Goal: Task Accomplishment & Management: Manage account settings

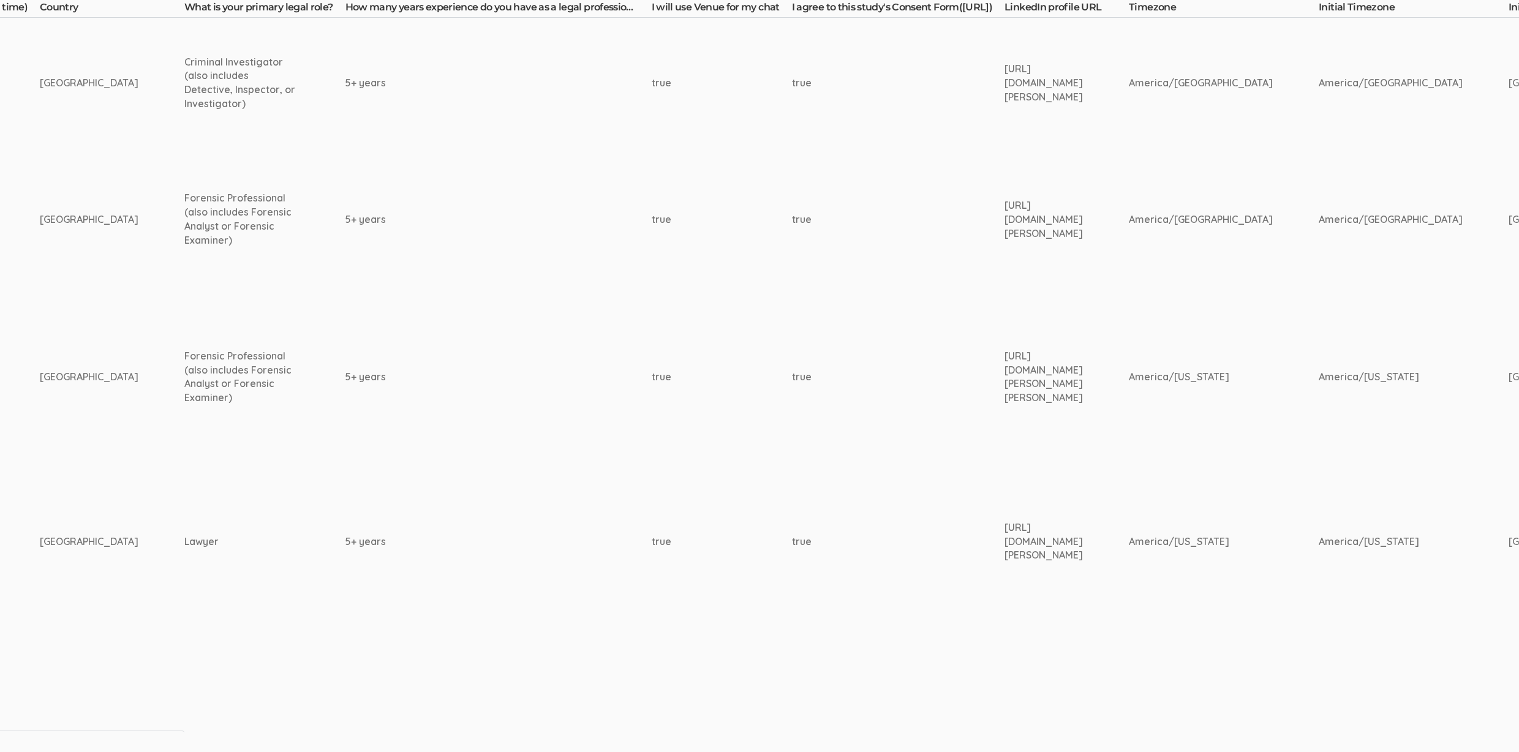
click at [505, 190] on td "5+ years" at bounding box center [498, 219] width 306 height 143
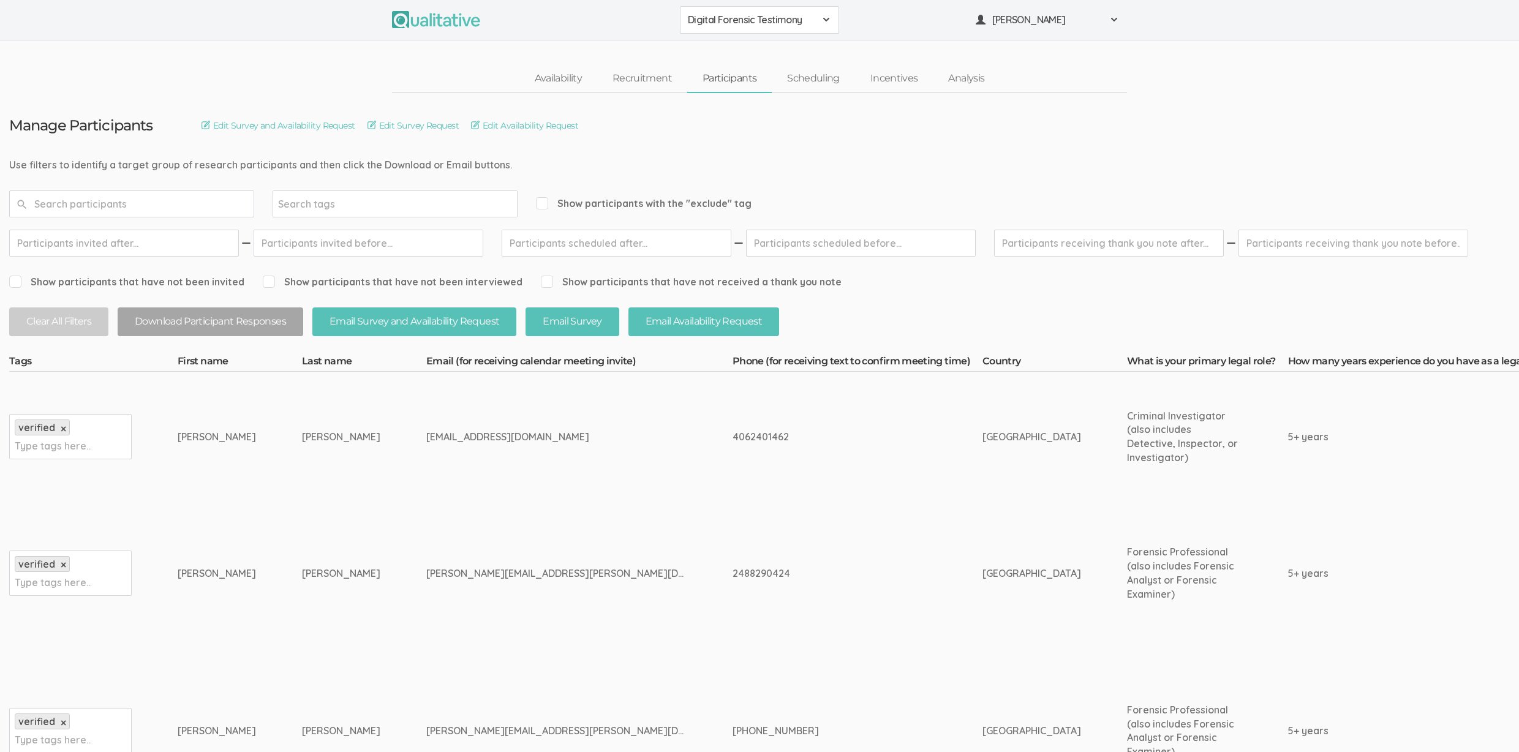
click at [329, 472] on td "McDonald" at bounding box center [364, 437] width 124 height 130
click at [732, 518] on td "2488290424" at bounding box center [857, 573] width 250 height 143
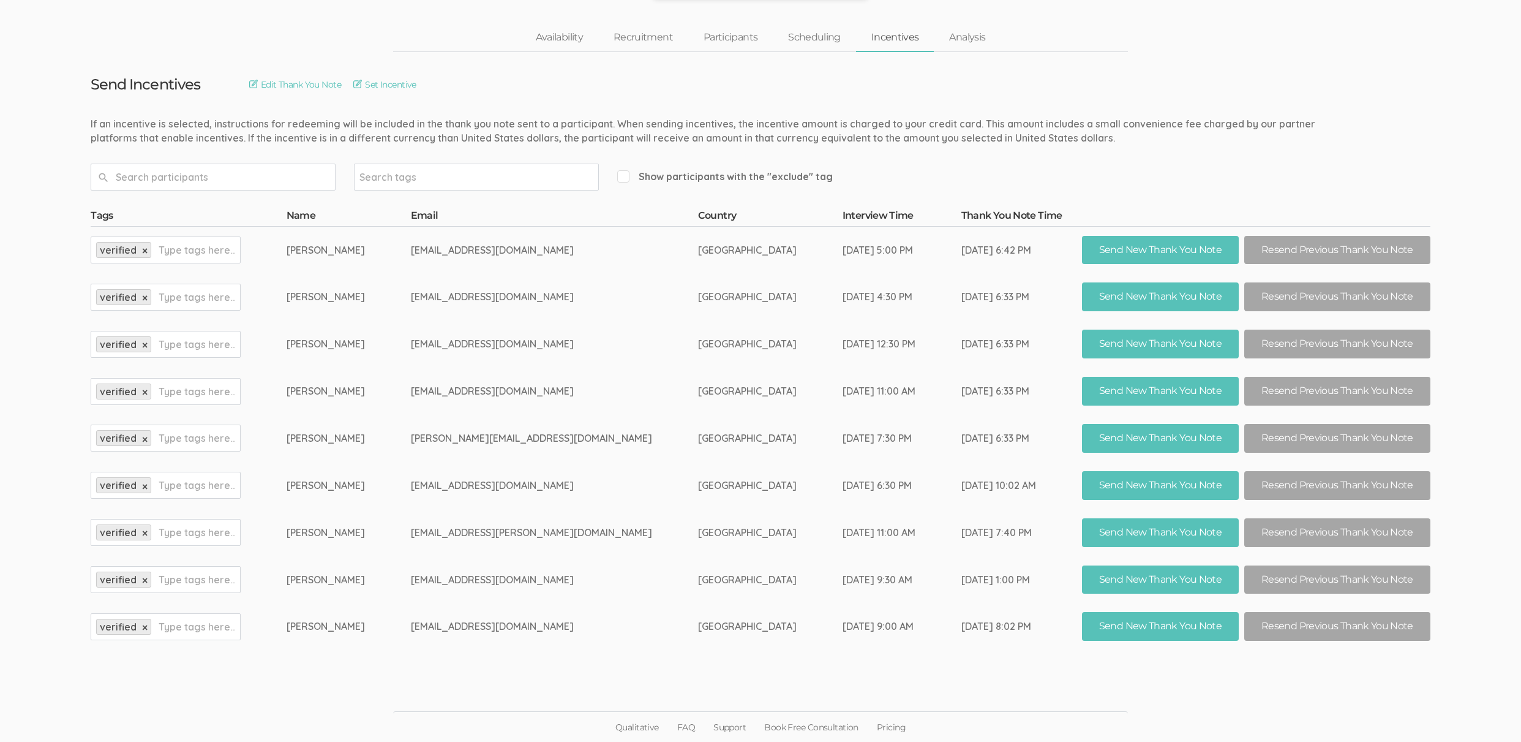
click at [698, 388] on td "United States of America" at bounding box center [770, 390] width 145 height 47
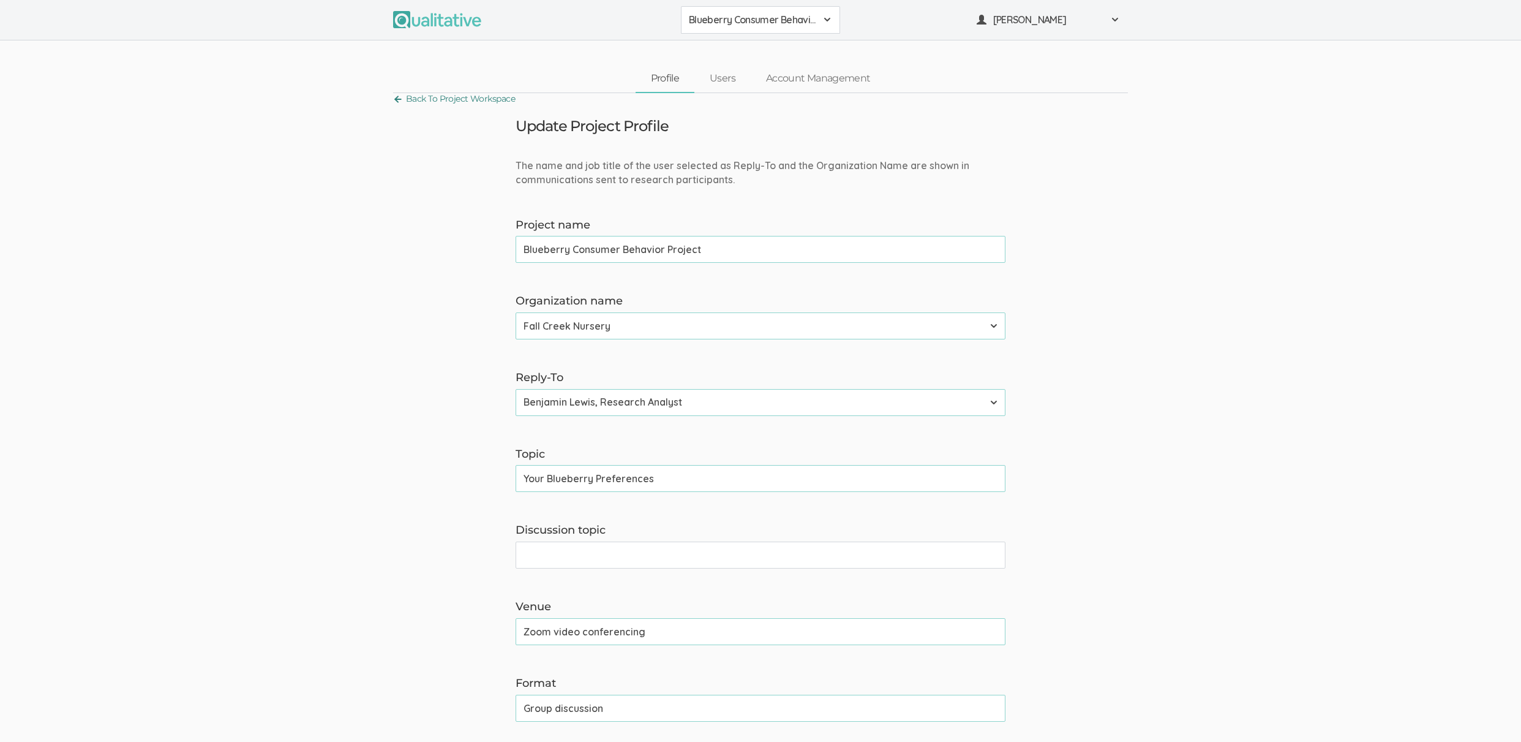
click at [424, 99] on link "Back To Project Workspace" at bounding box center [454, 99] width 122 height 17
click at [421, 97] on link "Back To Project Workspace" at bounding box center [454, 99] width 122 height 17
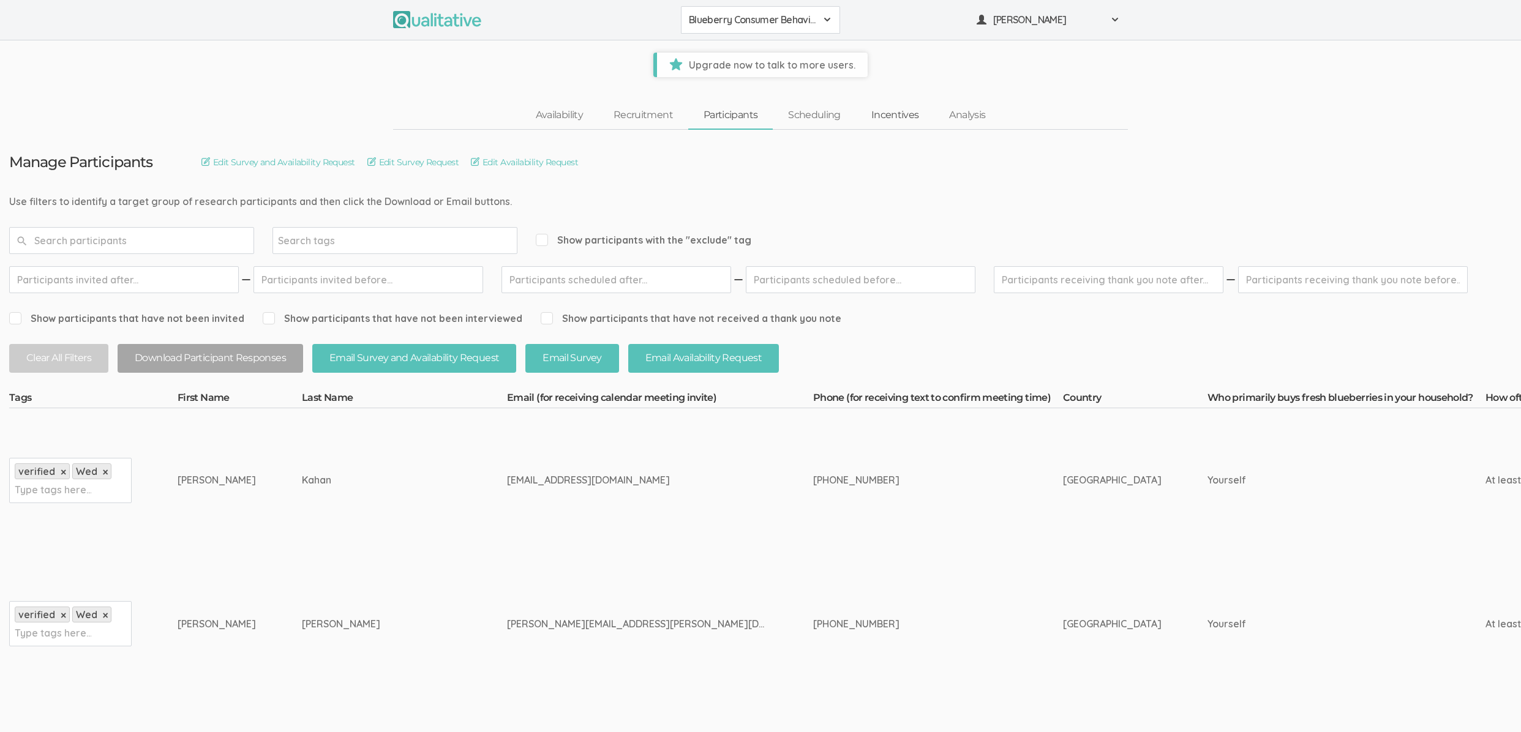
click at [876, 119] on link "Incentives" at bounding box center [895, 115] width 78 height 26
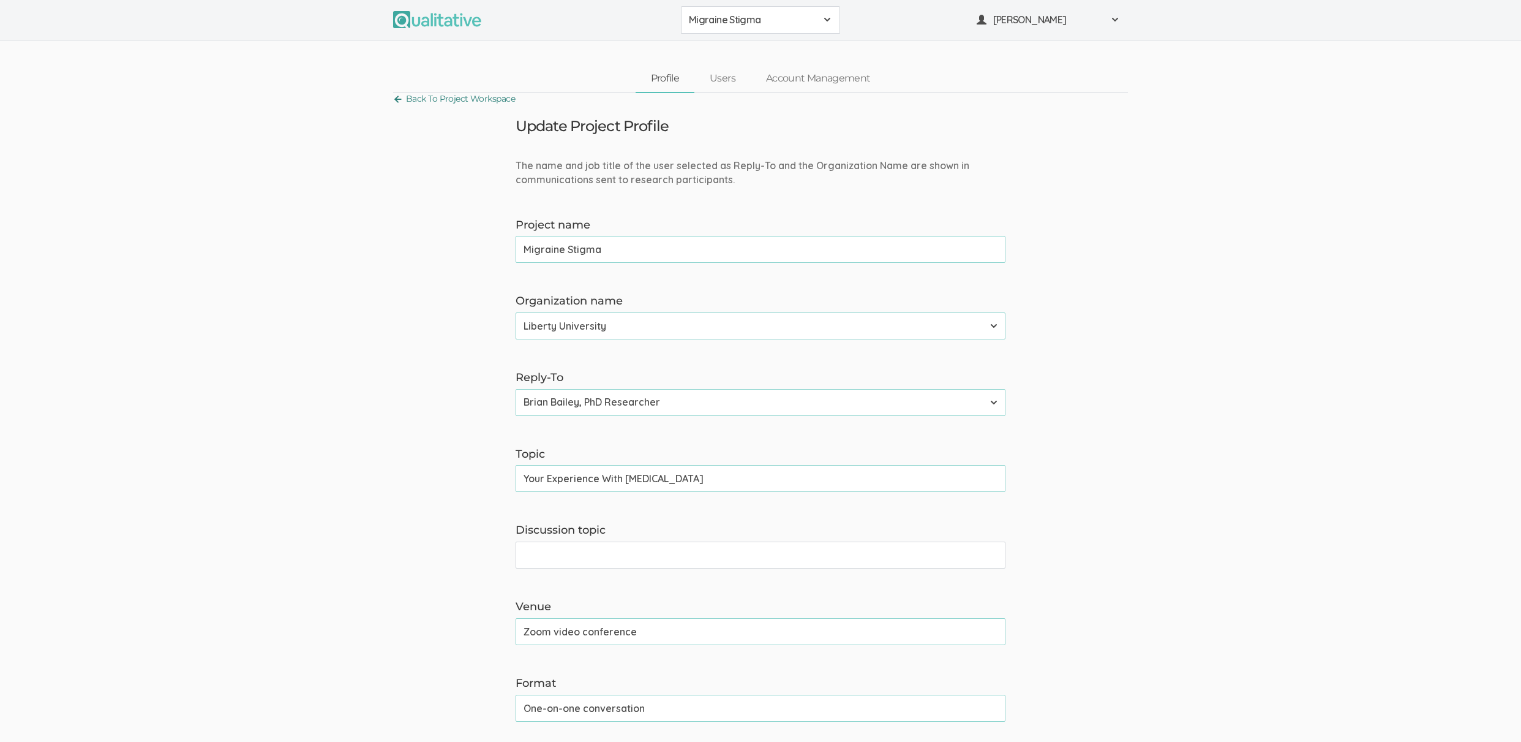
click at [440, 103] on link "Back To Project Workspace" at bounding box center [454, 99] width 122 height 17
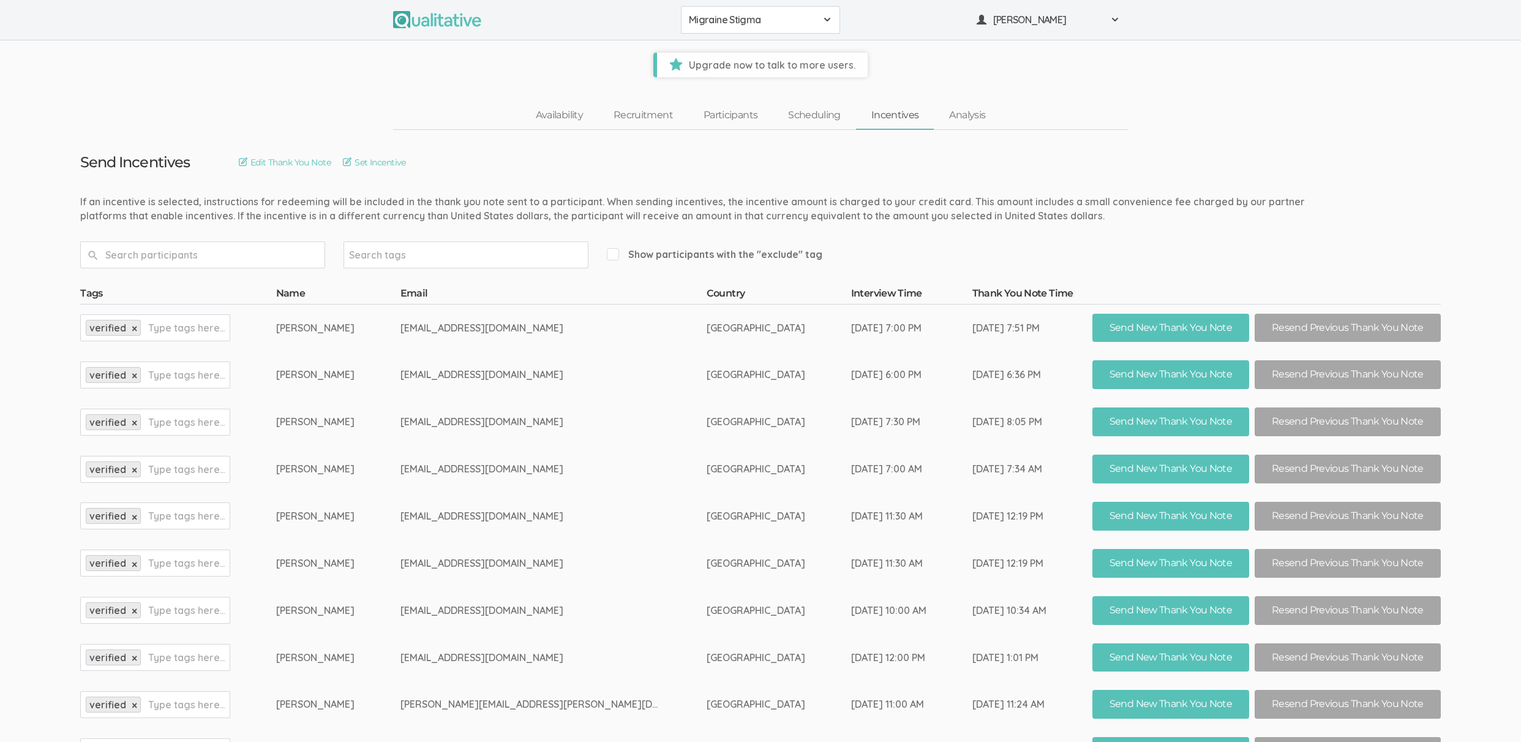
click at [876, 119] on link "Incentives" at bounding box center [895, 115] width 78 height 26
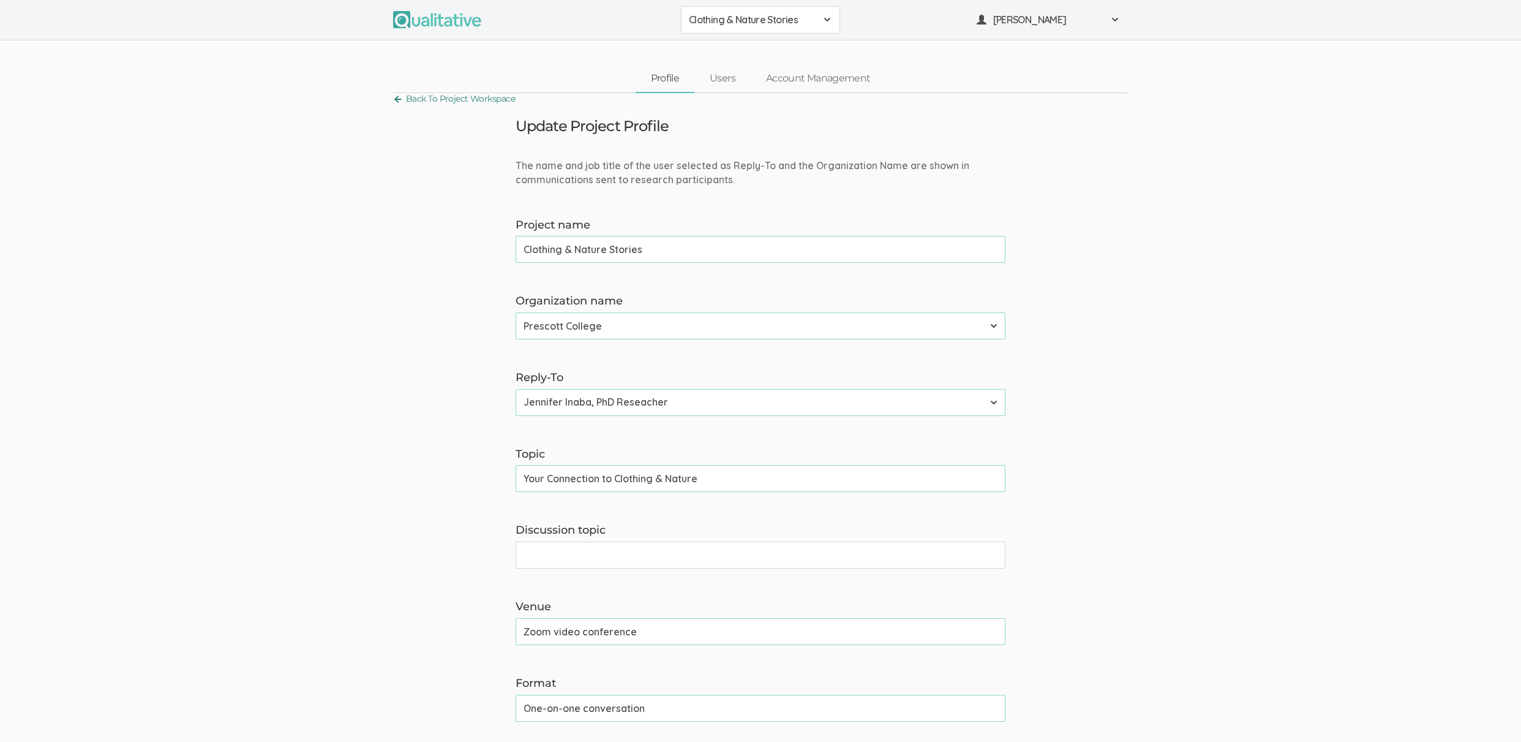
click at [423, 98] on link "Back To Project Workspace" at bounding box center [454, 99] width 122 height 17
click at [312, 246] on form "The name and job title of the user selected as Reply-To and the Organization Na…" at bounding box center [760, 754] width 1521 height 1190
click at [442, 97] on link "Back To Project Workspace" at bounding box center [454, 99] width 122 height 17
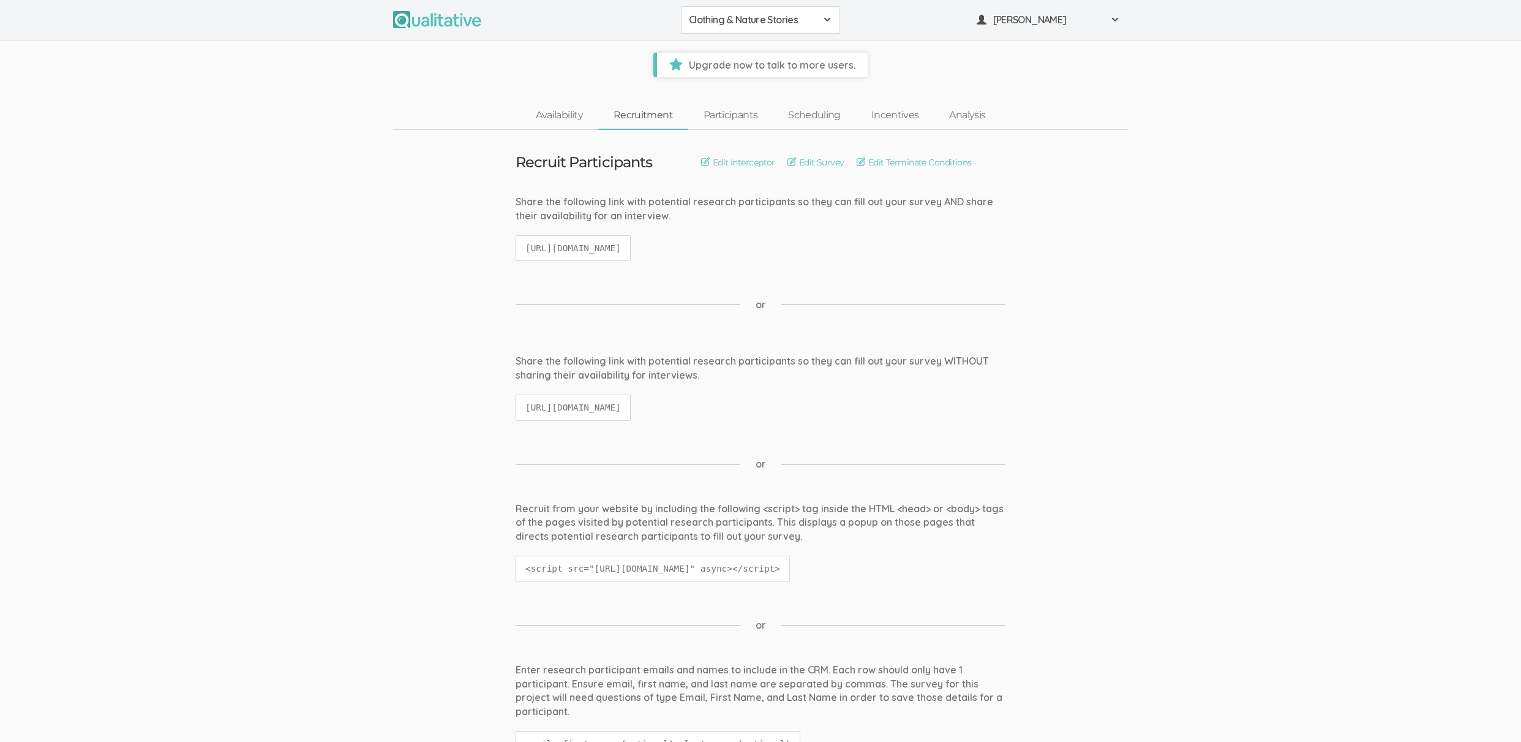
click at [381, 215] on ui-view "Share the following link with potential research participants so they can fill …" at bounding box center [760, 234] width 1521 height 78
click at [737, 116] on link "Participants" at bounding box center [730, 115] width 85 height 26
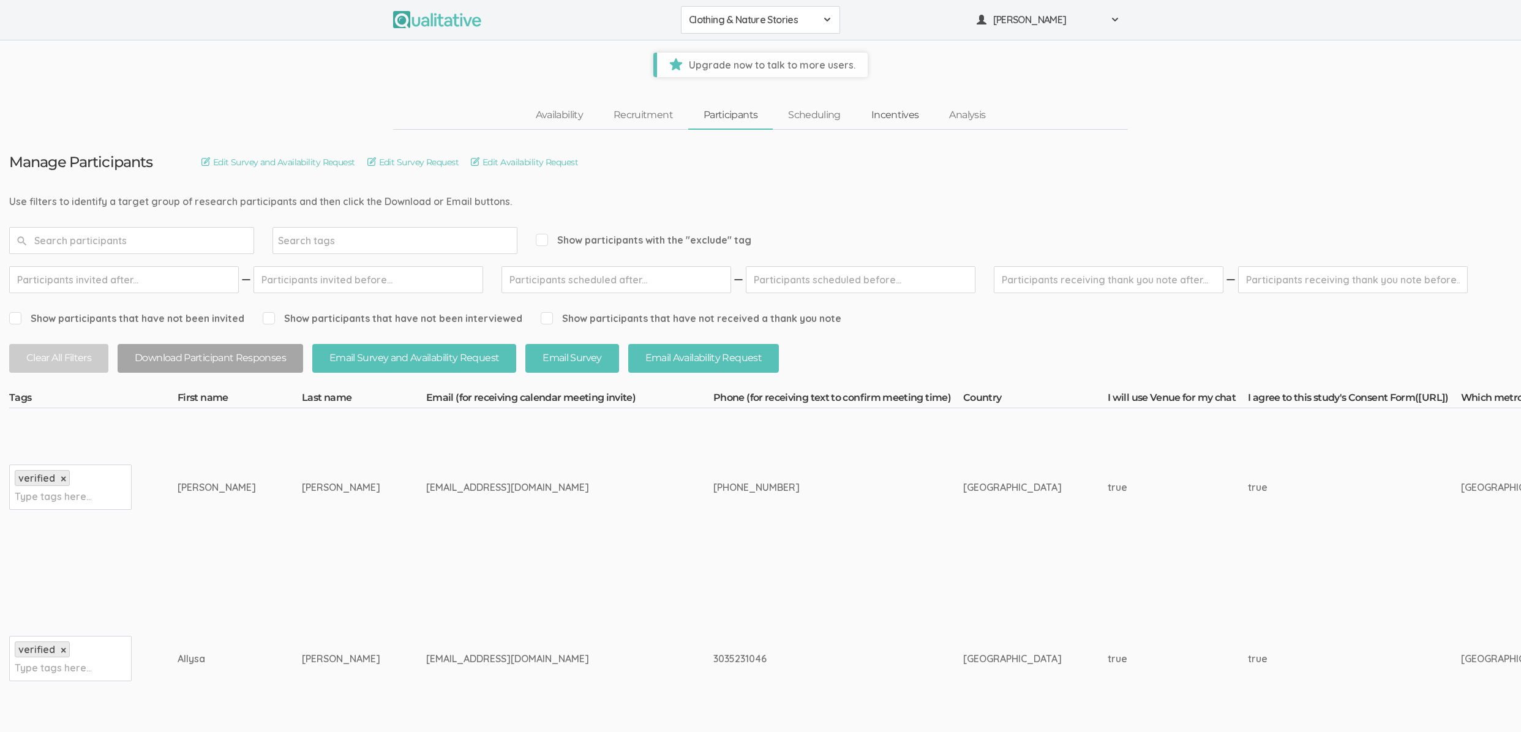
click at [876, 119] on link "Incentives" at bounding box center [895, 115] width 78 height 26
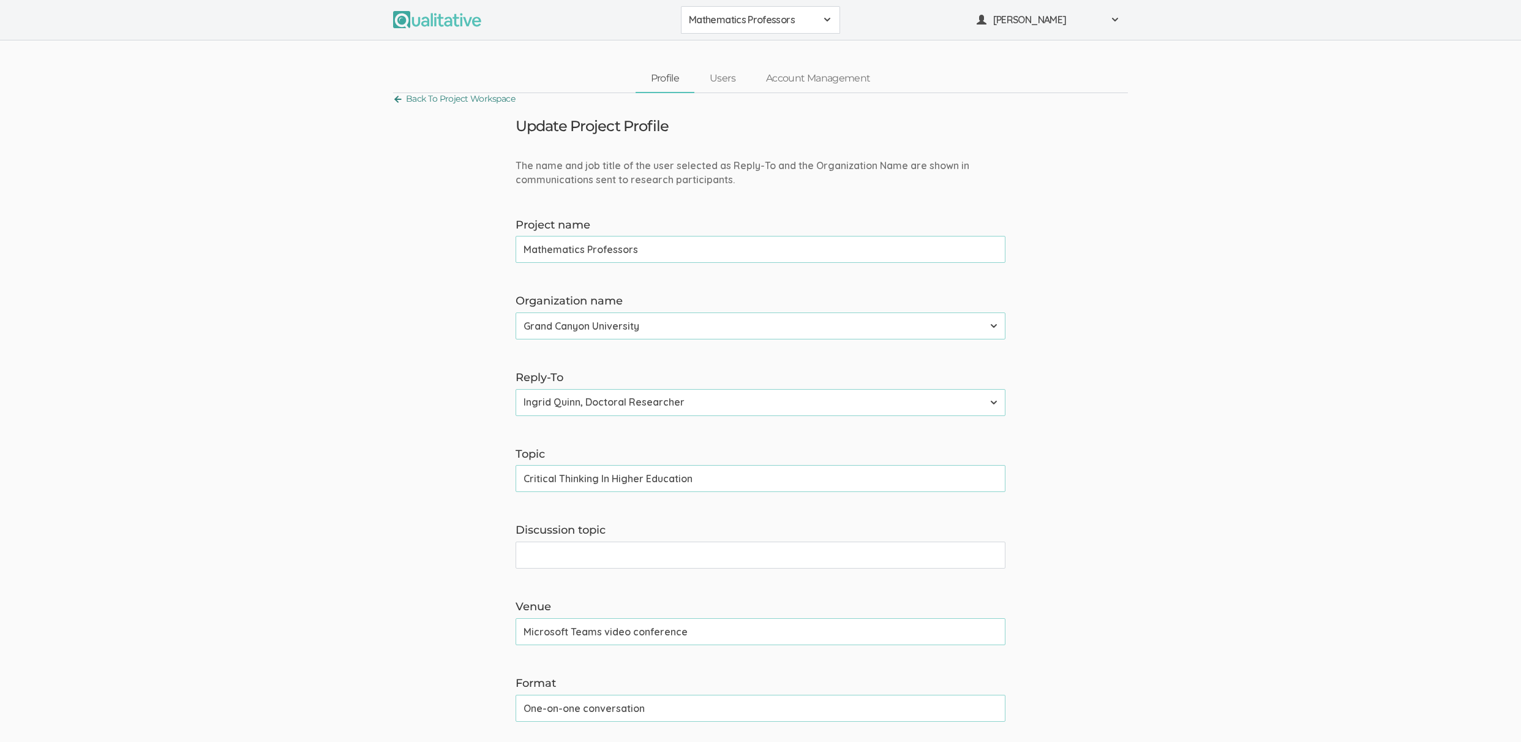
click at [499, 99] on link "Back To Project Workspace" at bounding box center [454, 99] width 122 height 17
click at [484, 97] on link "Back To Project Workspace" at bounding box center [454, 99] width 122 height 17
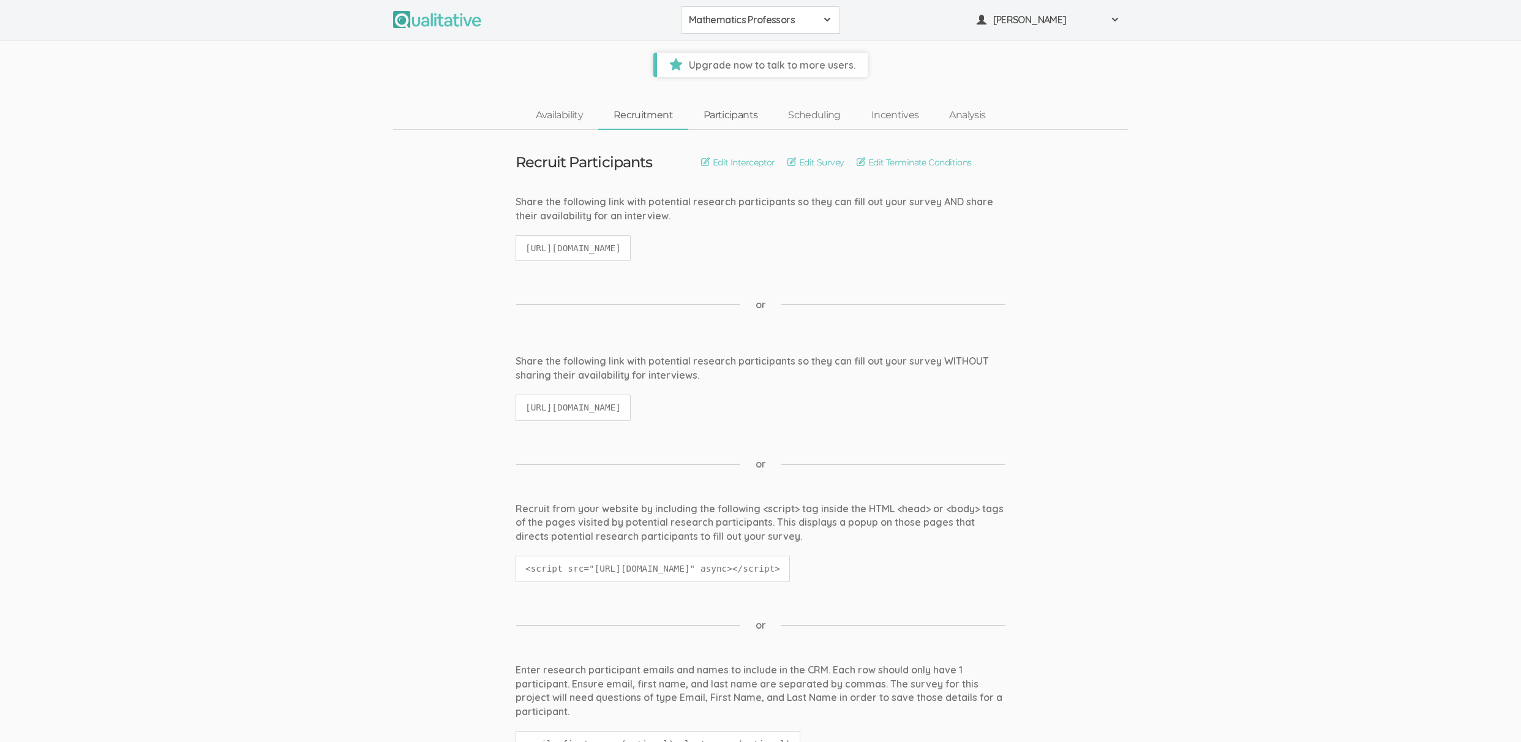
click at [744, 112] on link "Participants" at bounding box center [730, 115] width 85 height 26
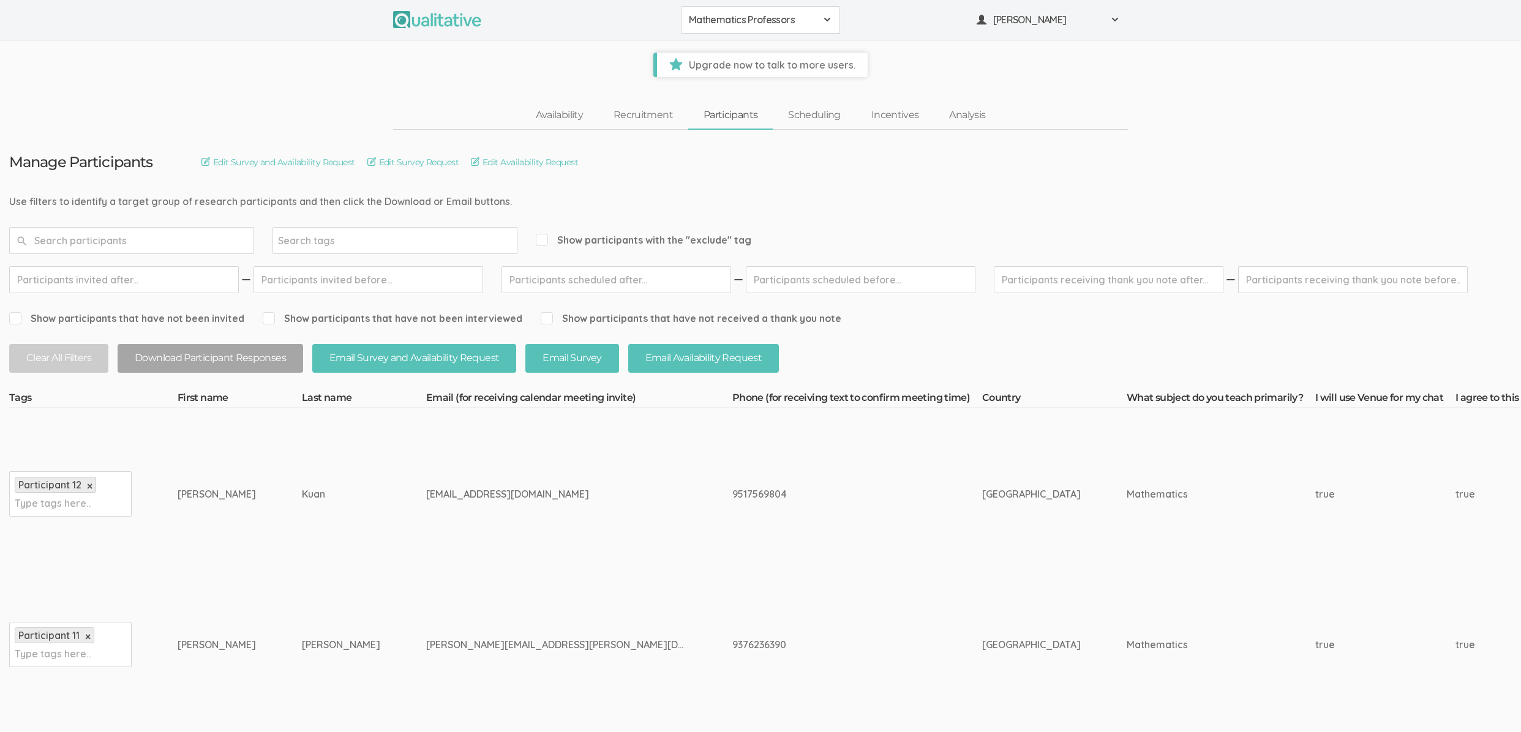
click at [218, 87] on ui-view "Availability Recruitment Participants Scheduling Incentives Analysis" at bounding box center [760, 103] width 1521 height 53
click at [876, 120] on link "Incentives" at bounding box center [895, 115] width 78 height 26
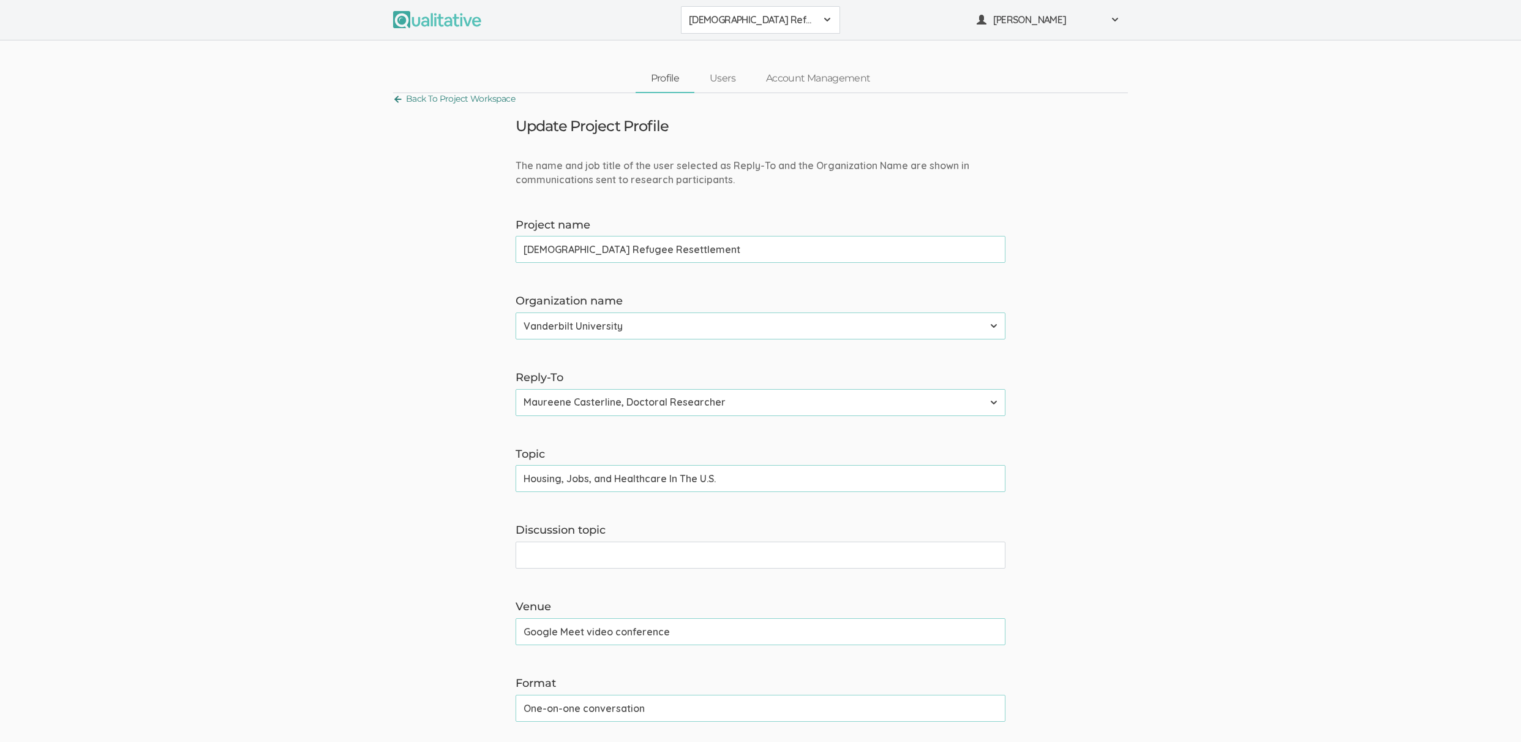
click at [468, 97] on link "Back To Project Workspace" at bounding box center [454, 99] width 122 height 17
click at [436, 99] on link "Back To Project Workspace" at bounding box center [454, 99] width 122 height 17
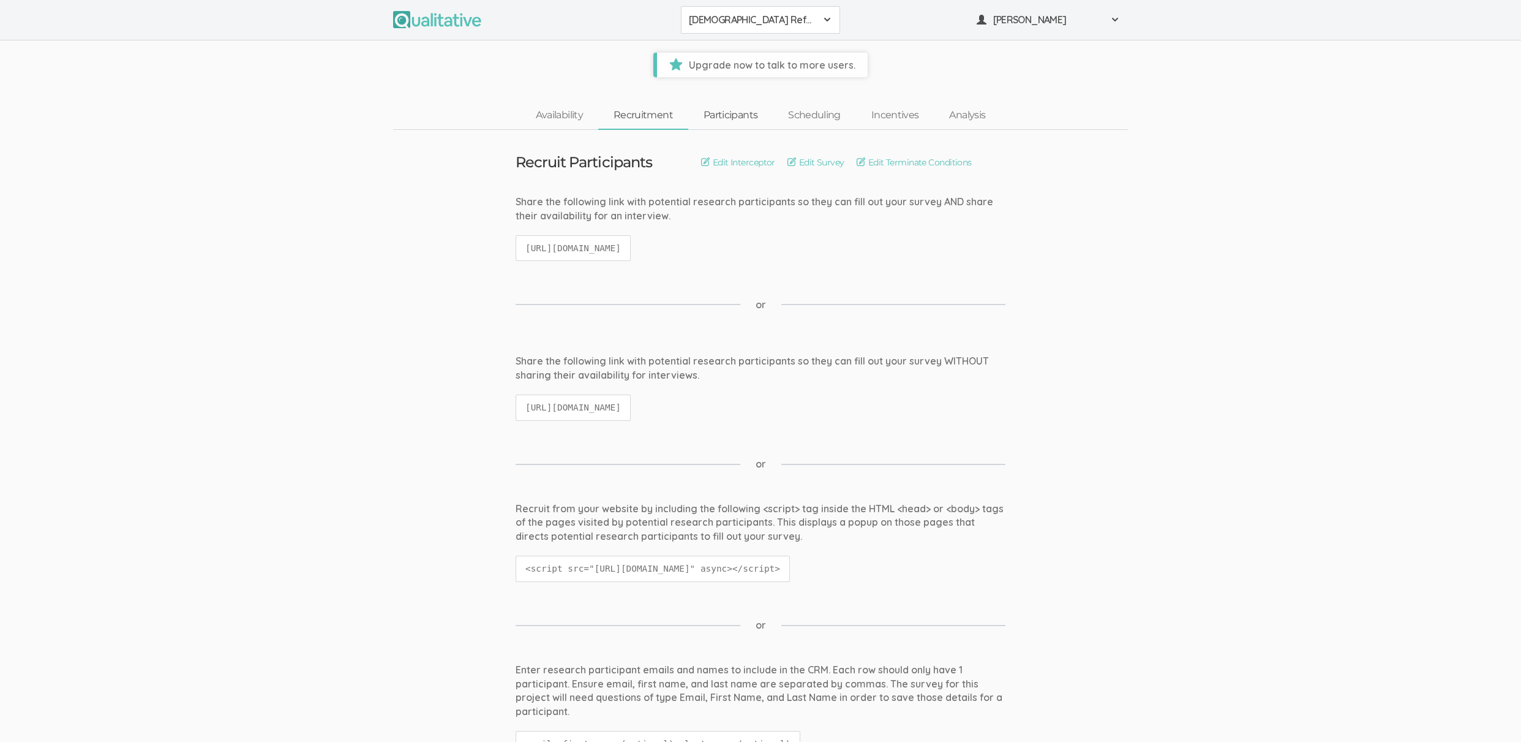
click at [735, 116] on link "Participants" at bounding box center [730, 115] width 85 height 26
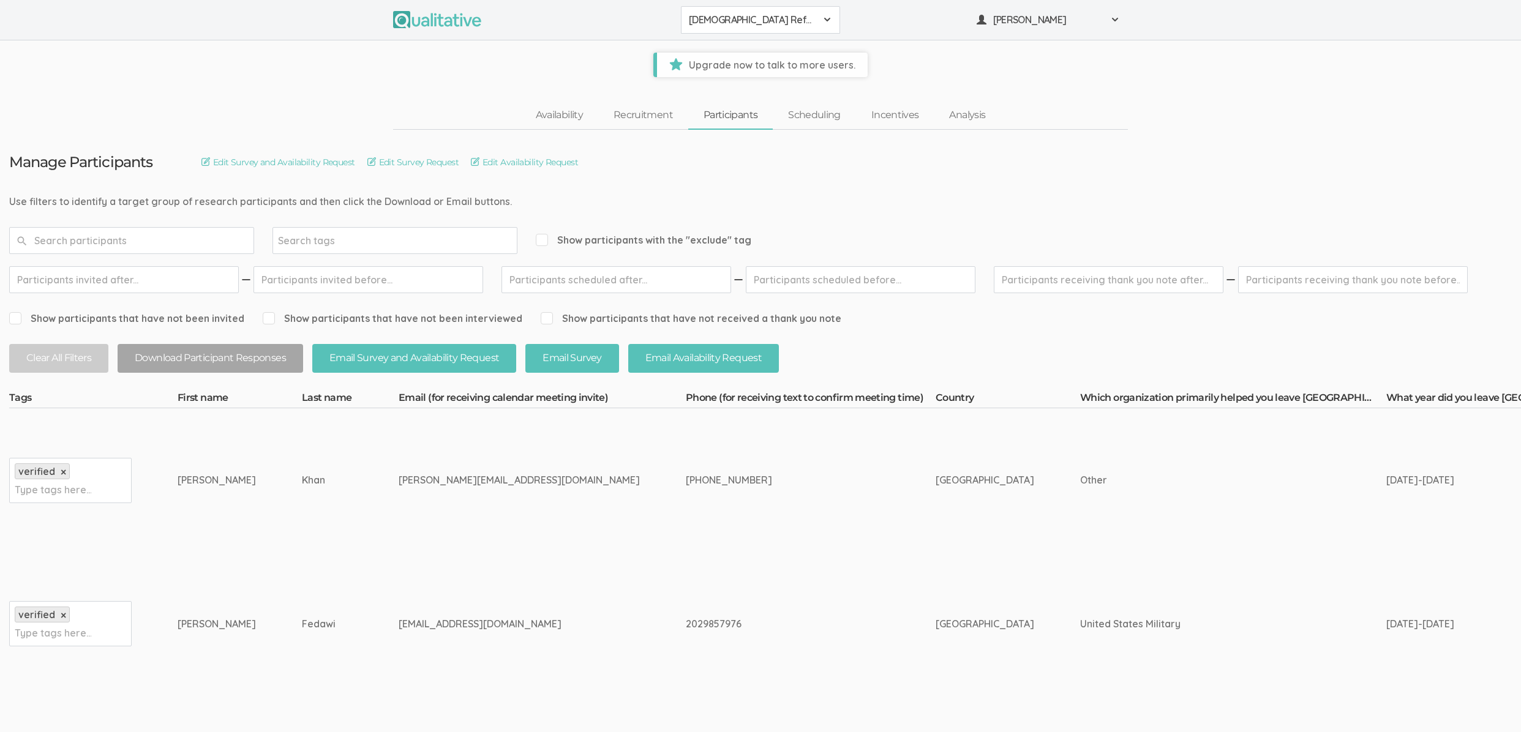
drag, startPoint x: 193, startPoint y: 486, endPoint x: 429, endPoint y: 485, distance: 236.4
click at [429, 484] on div "hamayun.salarzai@gmail.com" at bounding box center [519, 480] width 241 height 14
click at [876, 120] on link "Incentives" at bounding box center [895, 115] width 78 height 26
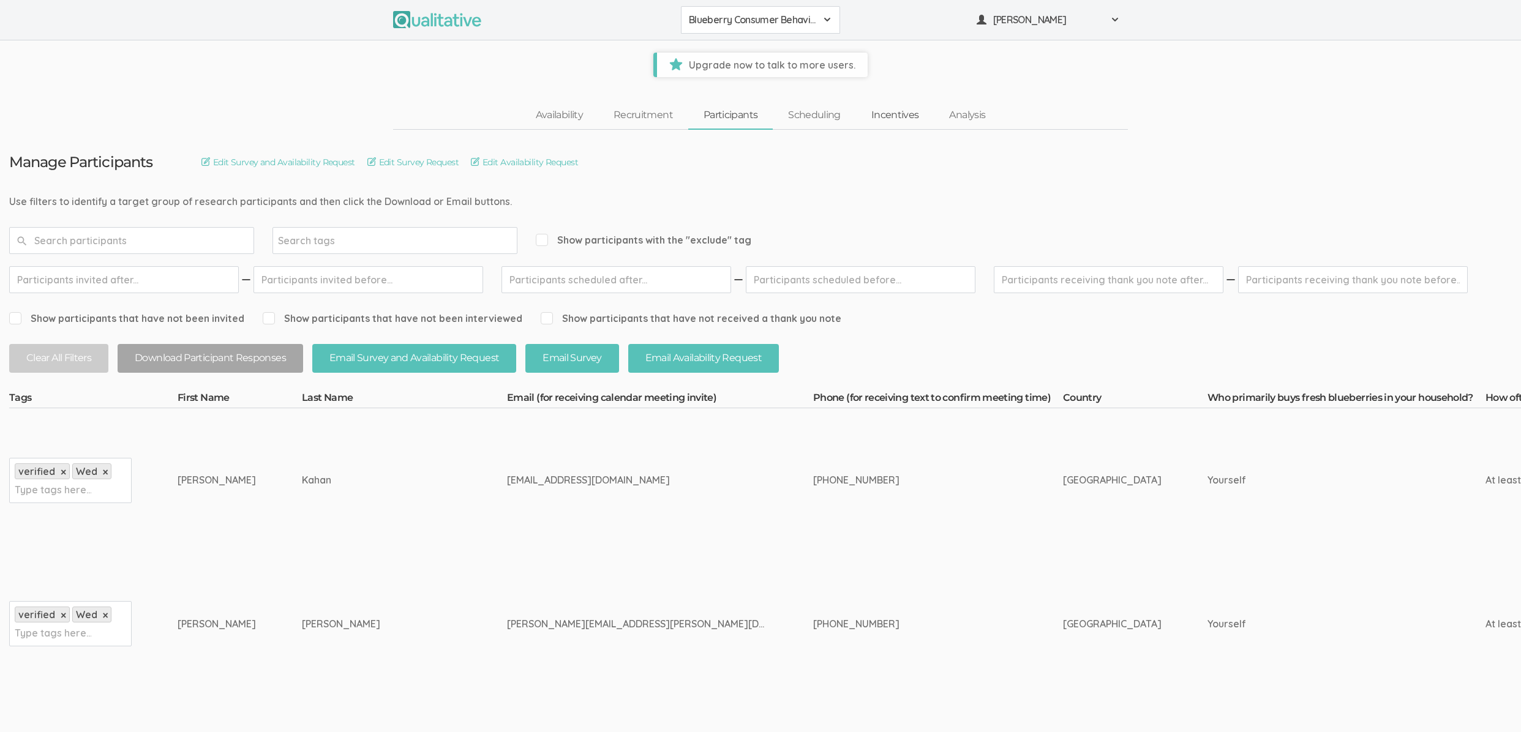
click at [883, 112] on link "Incentives" at bounding box center [895, 115] width 78 height 26
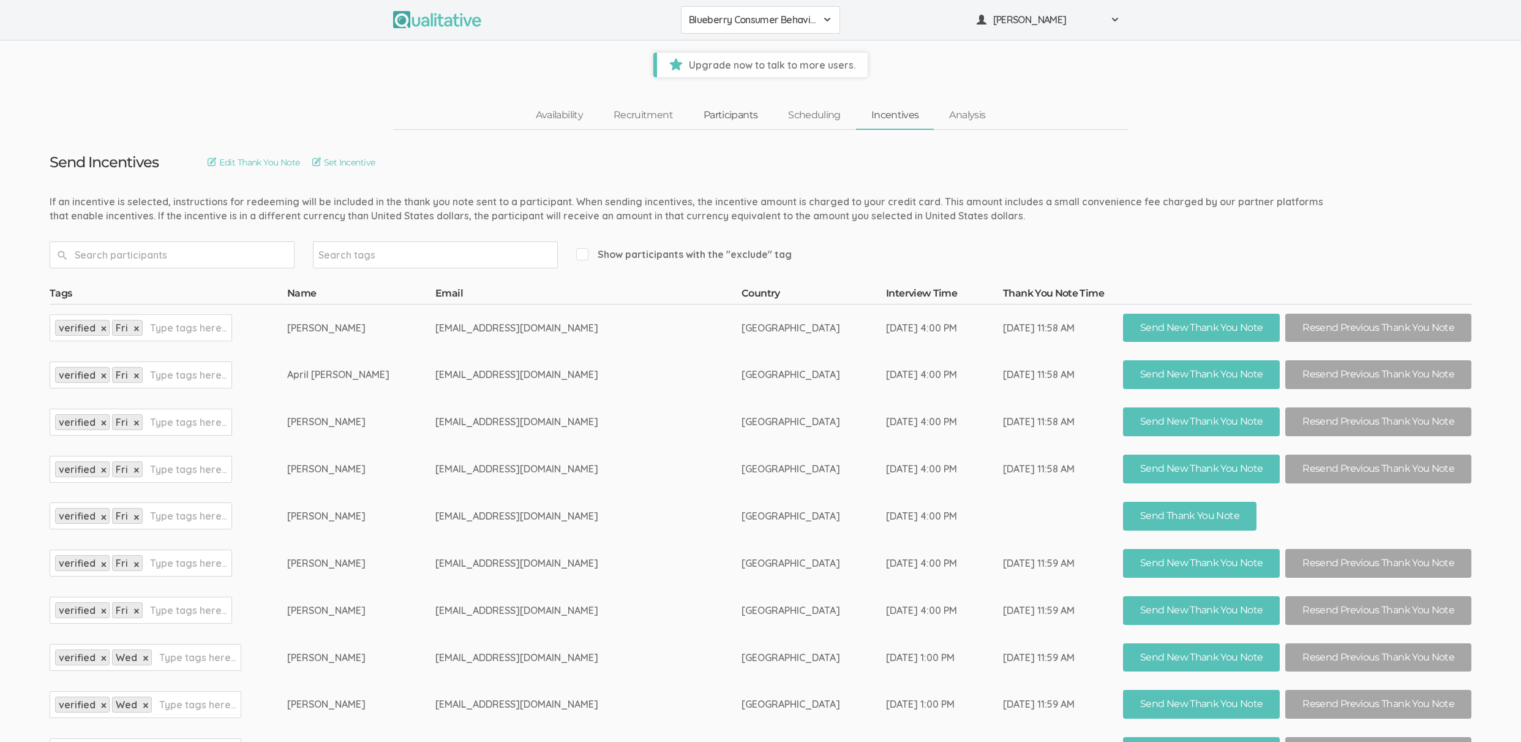
click at [706, 119] on link "Participants" at bounding box center [730, 115] width 85 height 26
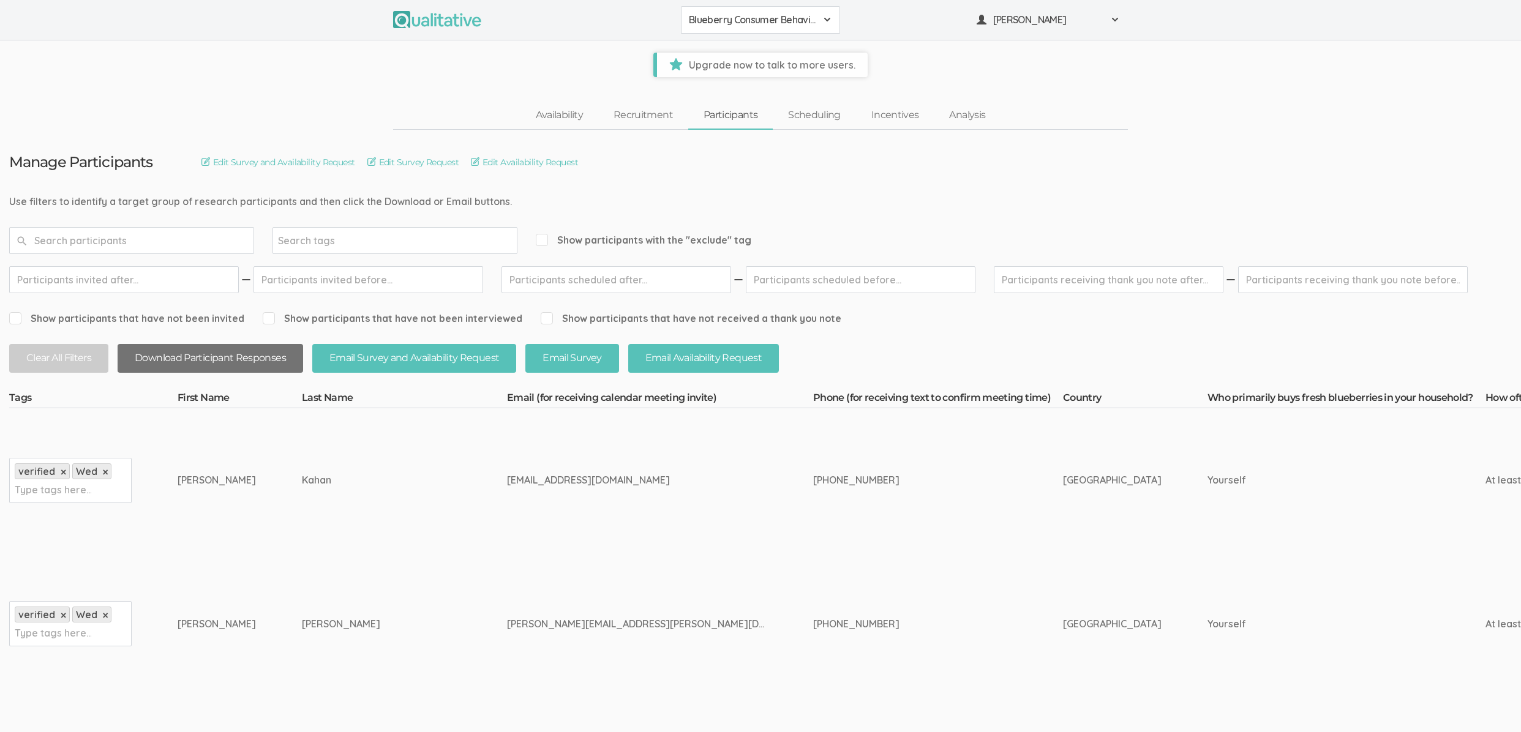
click at [242, 368] on button "Download Participant Responses" at bounding box center [211, 358] width 186 height 29
click at [894, 113] on link "Incentives" at bounding box center [895, 115] width 78 height 26
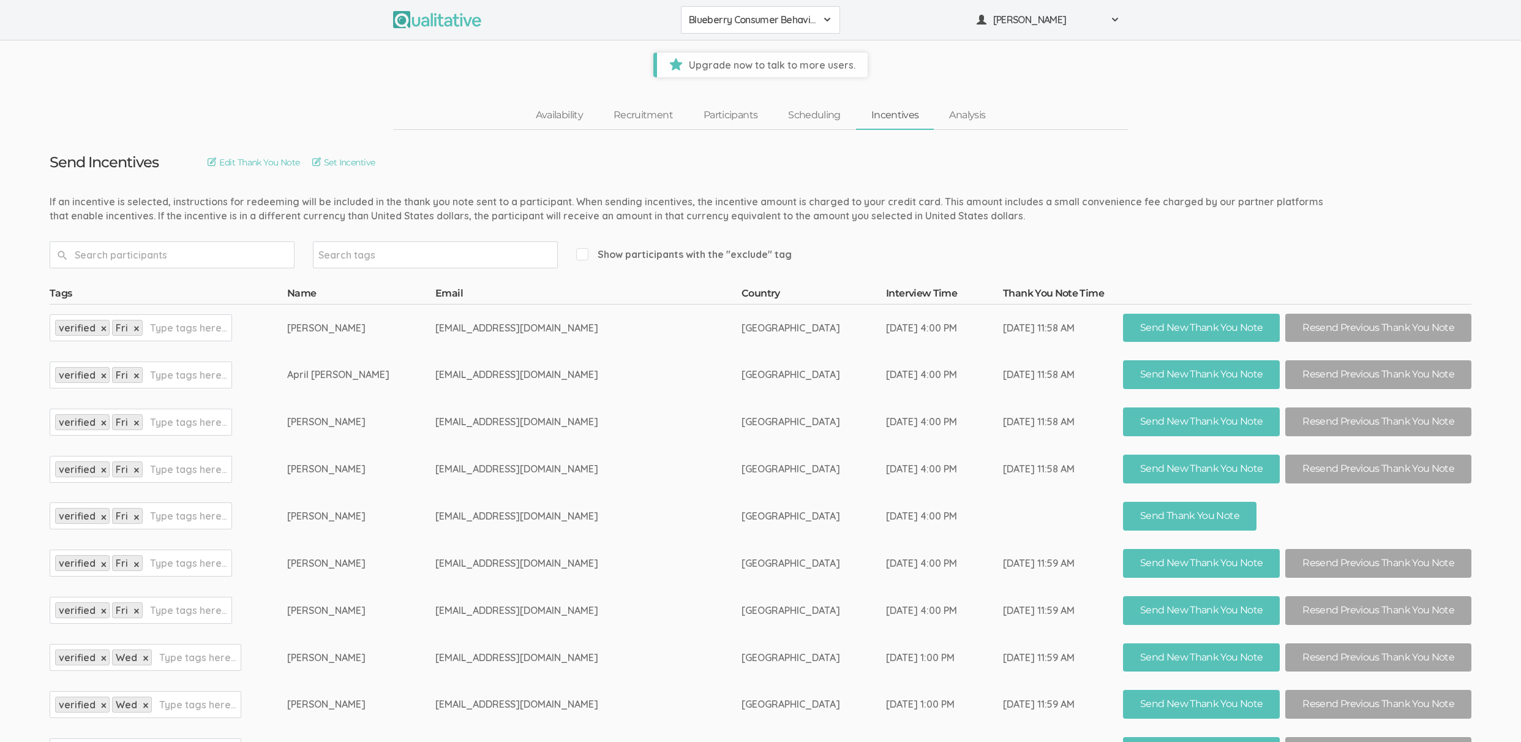
click at [678, 395] on td "aprilhuque@yahoo.com" at bounding box center [588, 374] width 306 height 47
click at [742, 459] on td "[GEOGRAPHIC_DATA]" at bounding box center [814, 468] width 145 height 47
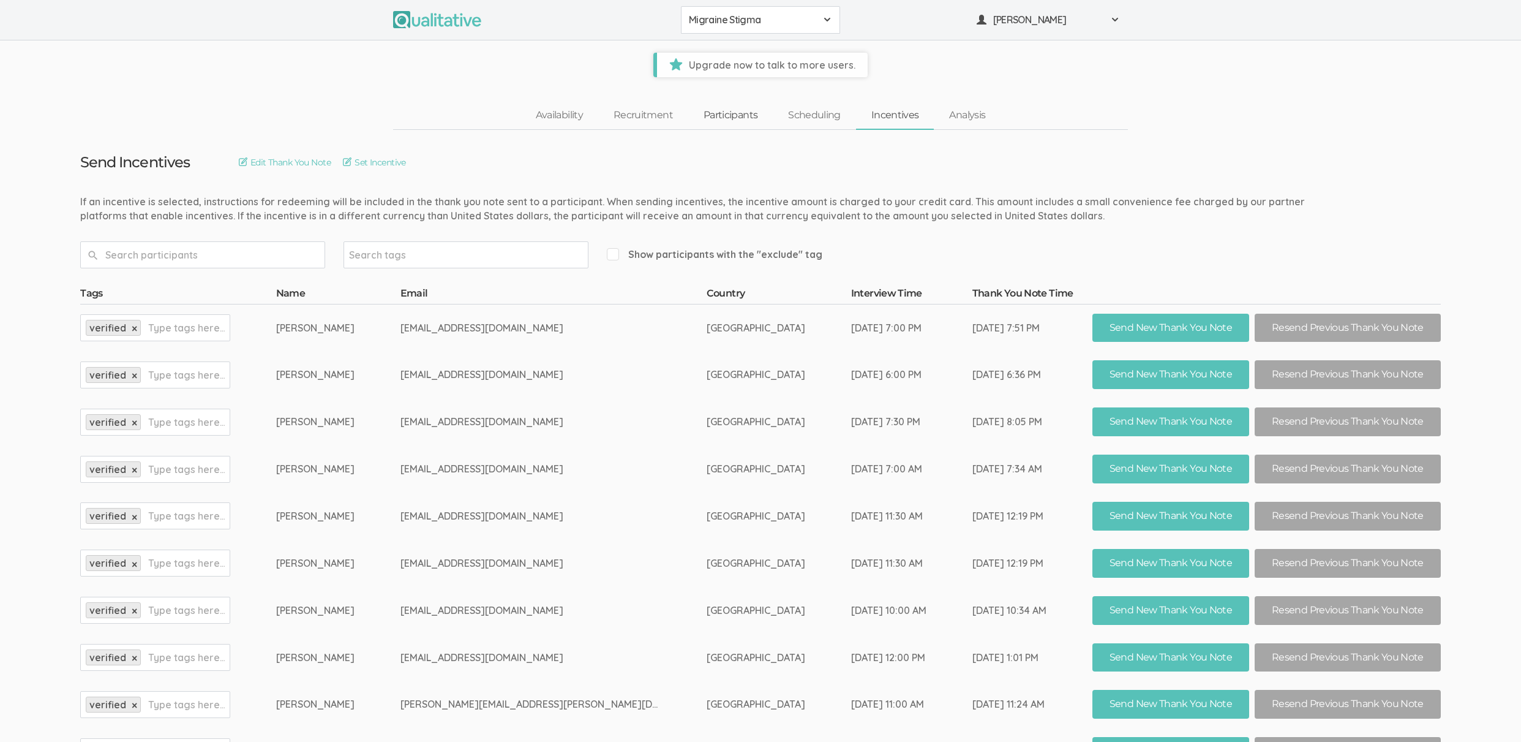
click at [739, 116] on link "Participants" at bounding box center [730, 115] width 85 height 26
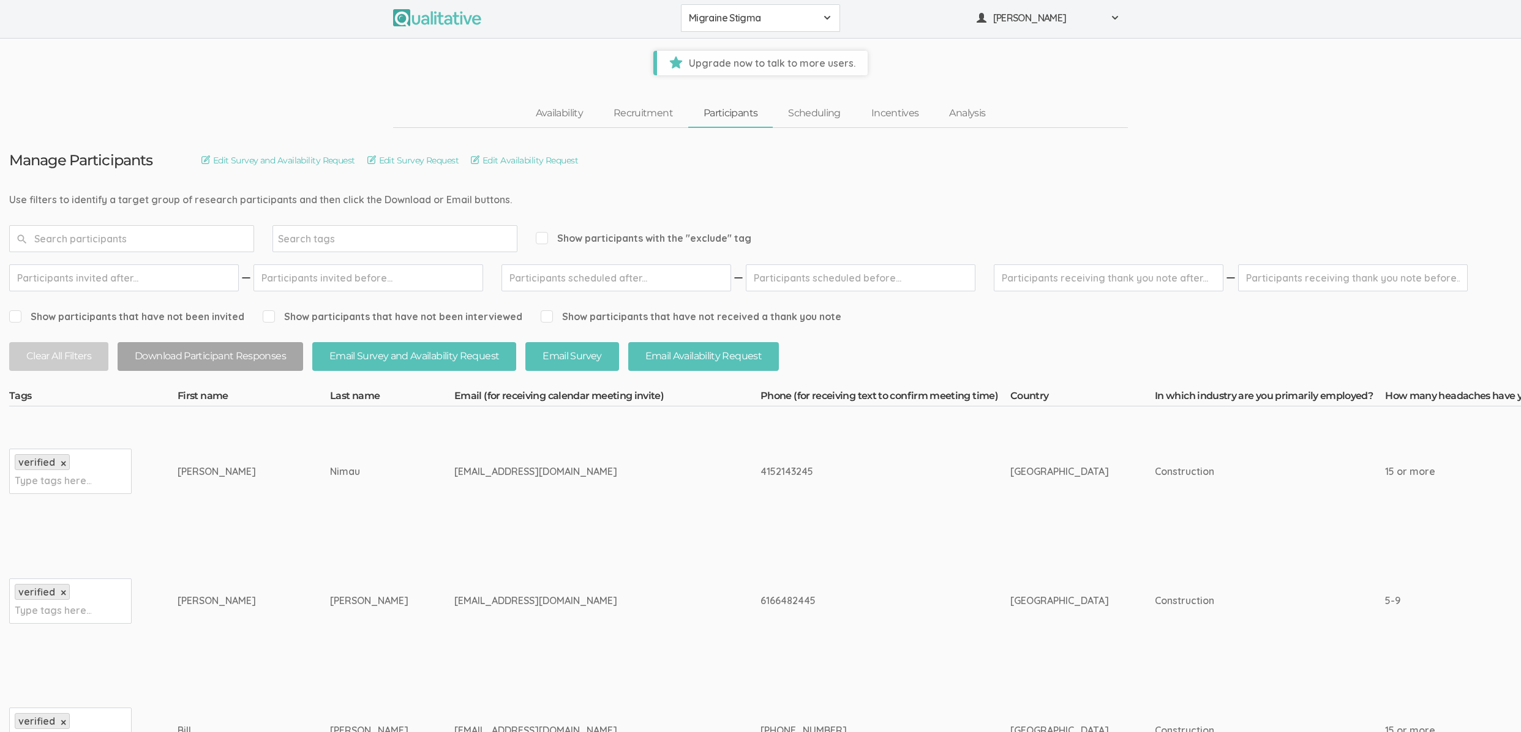
scroll to position [2, 0]
click at [654, 283] on input "text" at bounding box center [617, 277] width 230 height 27
click at [818, 273] on input "text" at bounding box center [861, 277] width 230 height 27
click at [876, 350] on link "1" at bounding box center [876, 348] width 20 height 17
type input "Aug 01, 2025"
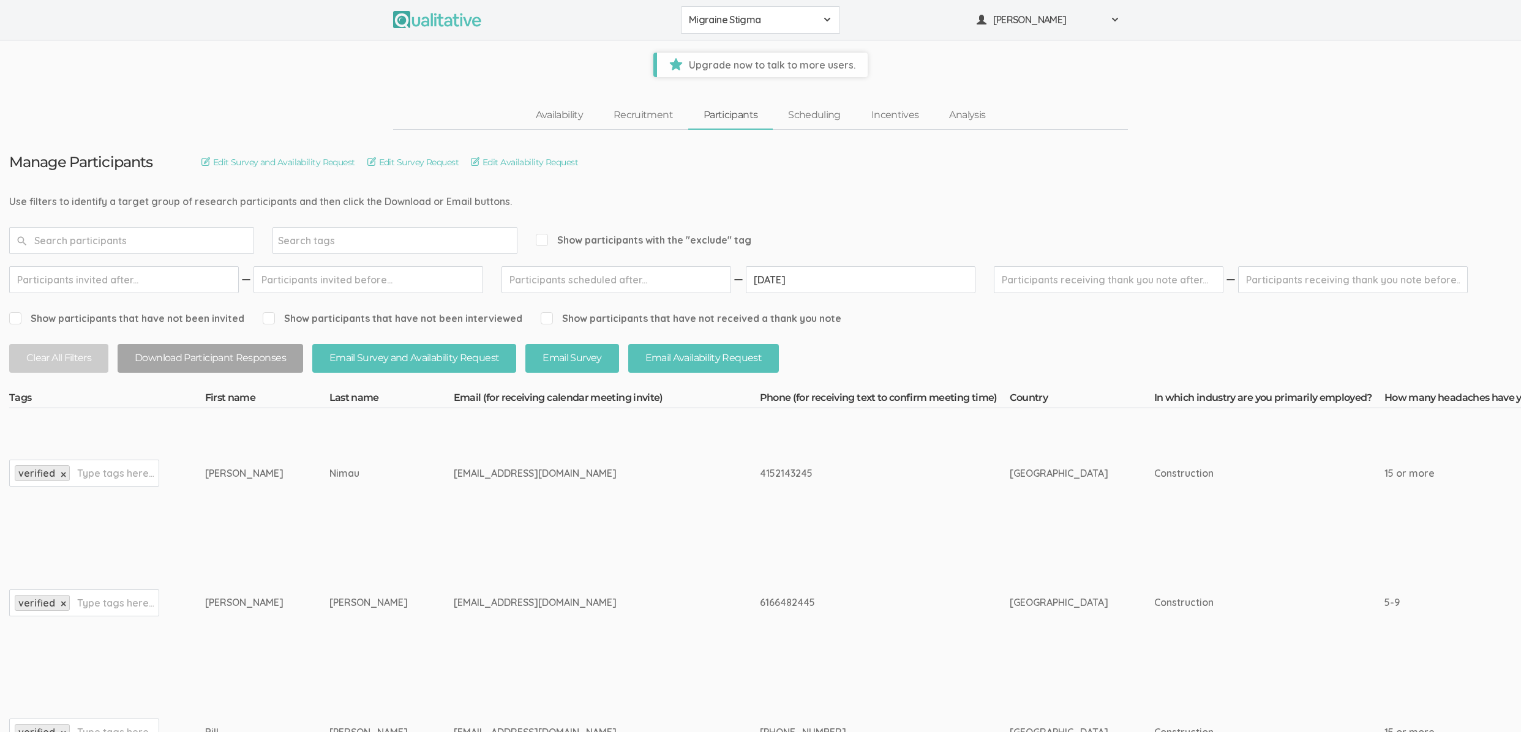
click at [1010, 620] on td "[GEOGRAPHIC_DATA]" at bounding box center [1082, 603] width 145 height 130
click at [903, 113] on link "Incentives" at bounding box center [895, 115] width 78 height 26
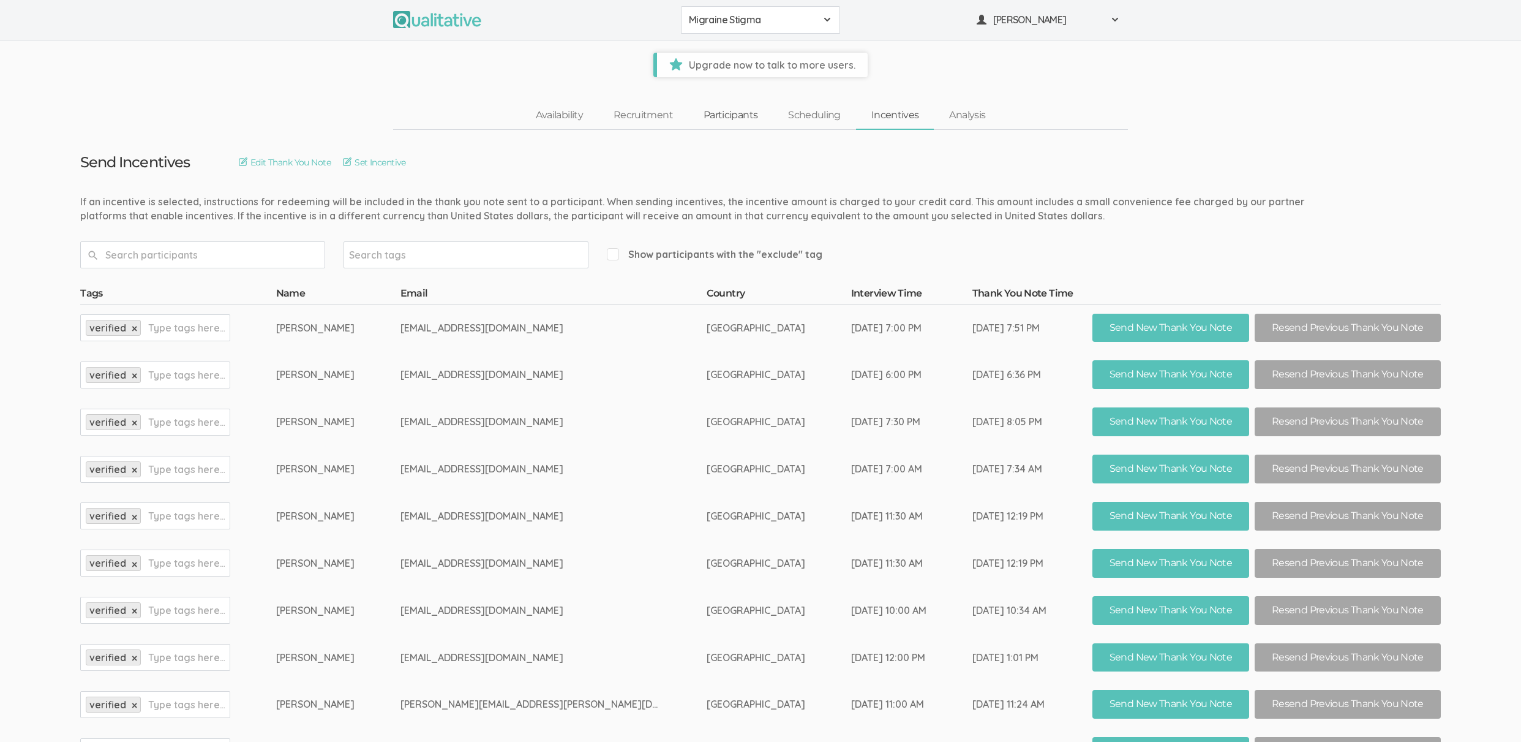
click at [711, 121] on link "Participants" at bounding box center [730, 115] width 85 height 26
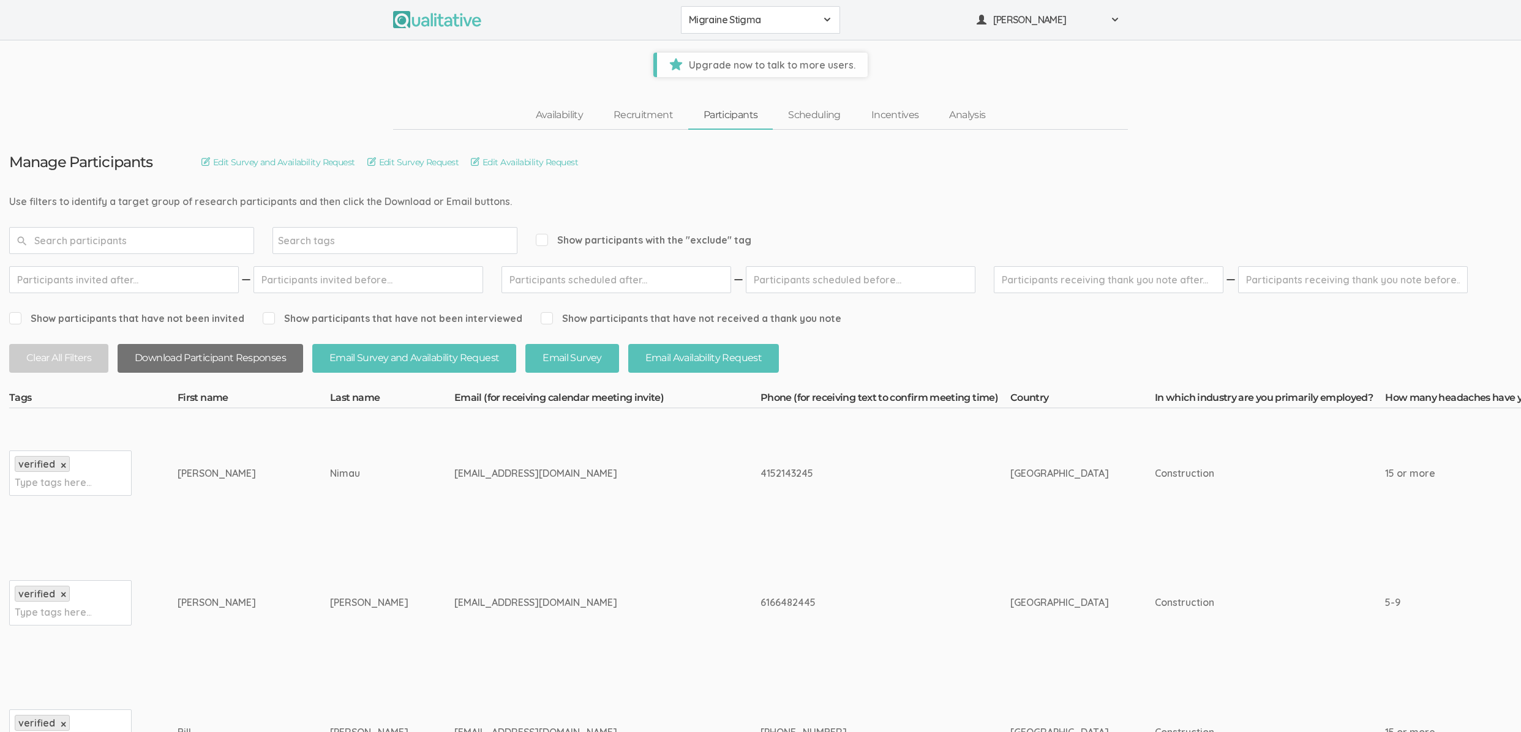
click at [201, 356] on button "Download Participant Responses" at bounding box center [211, 358] width 186 height 29
click at [882, 122] on link "Incentives" at bounding box center [895, 115] width 78 height 26
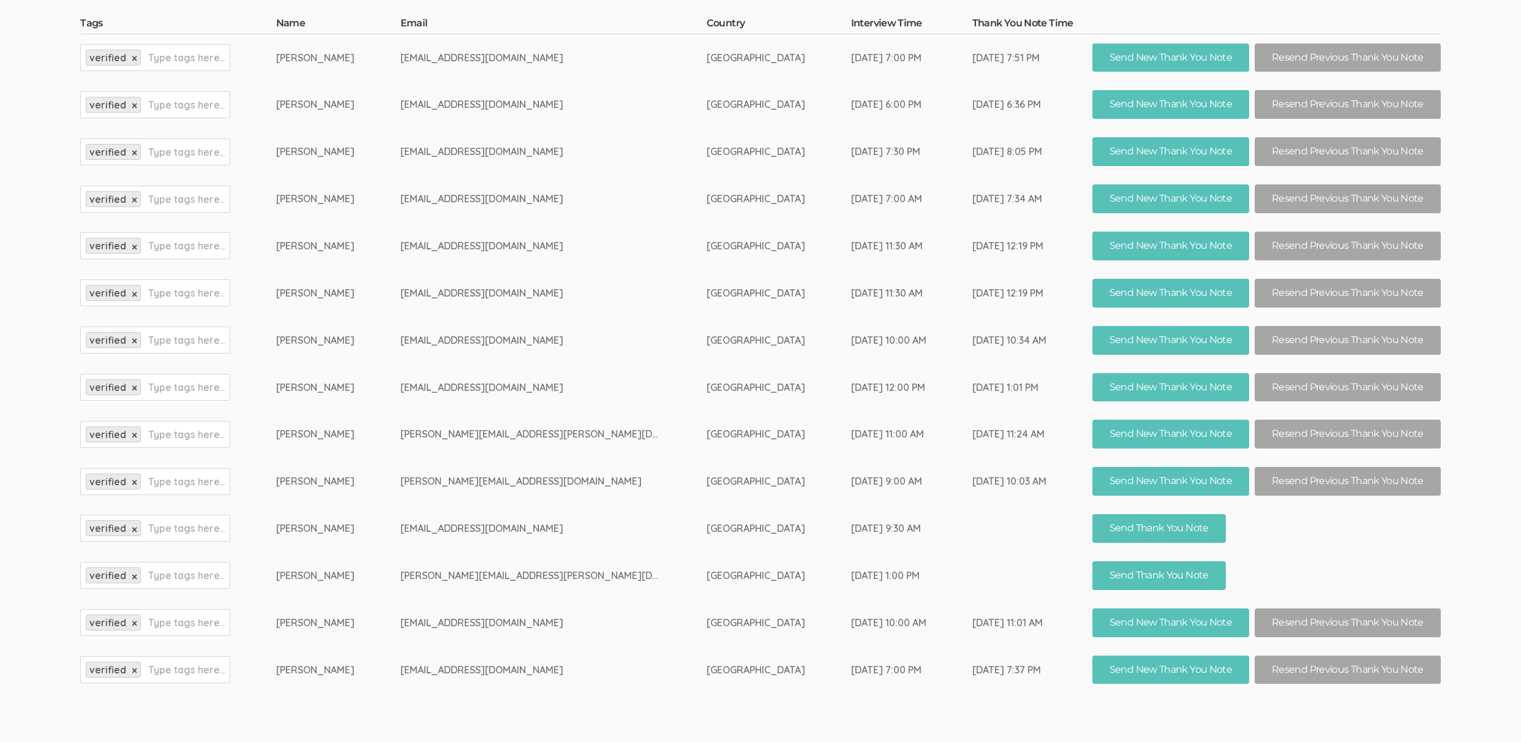
scroll to position [313, 0]
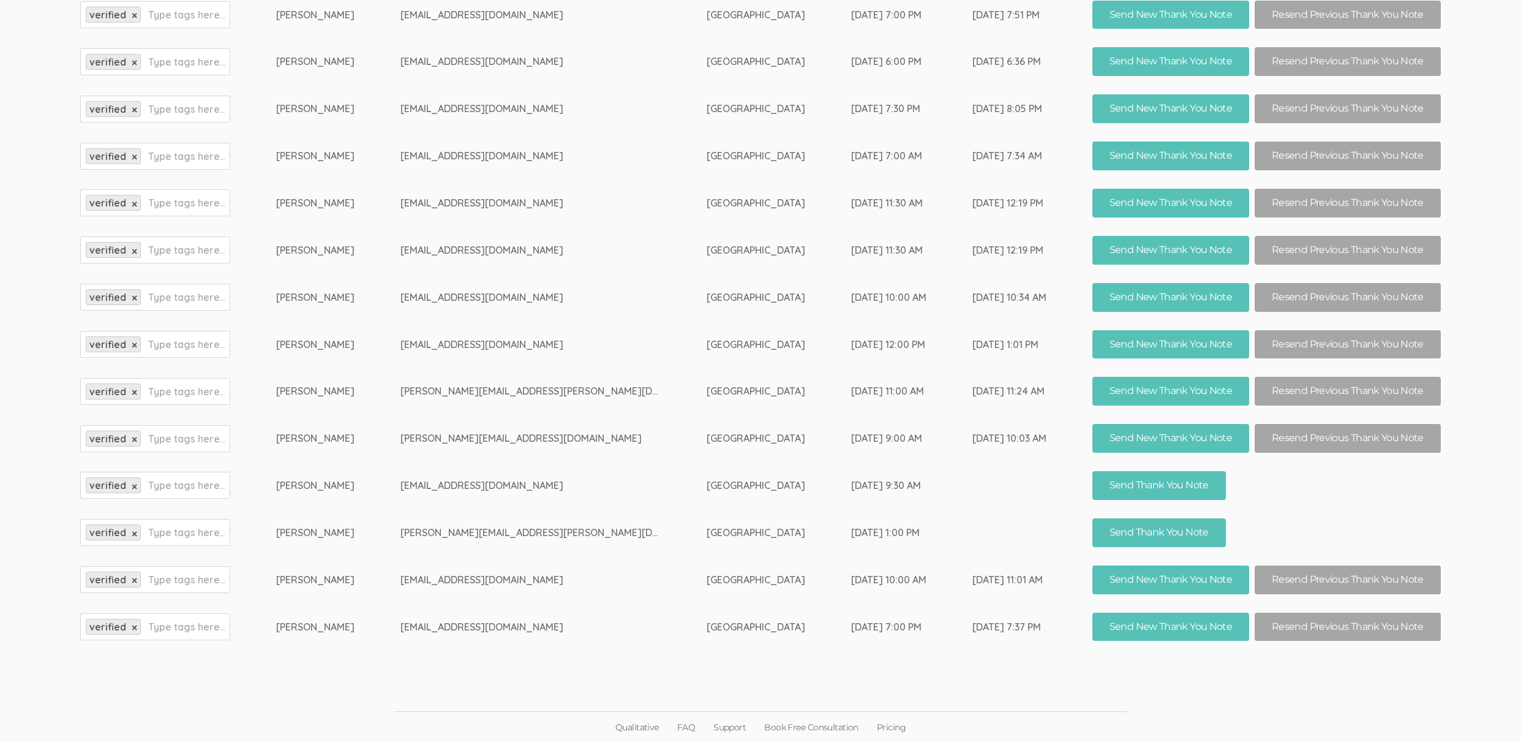
click at [483, 485] on td "williamsbenjamin28@yahoo.com" at bounding box center [553, 485] width 306 height 47
copy td "williamsbenjamin28"
click at [473, 533] on td "robert.j.hernandez.2x@gmail.com" at bounding box center [553, 532] width 306 height 47
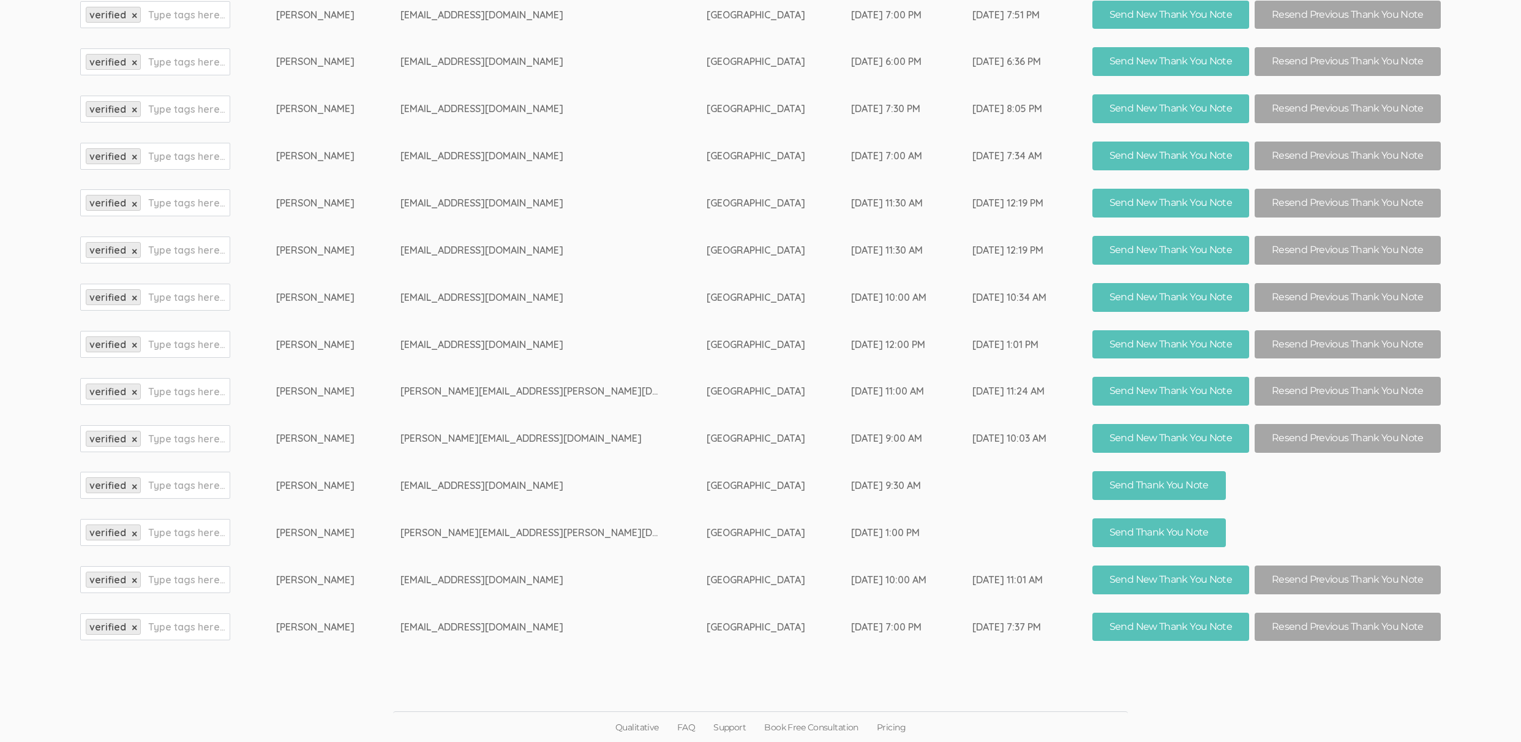
click at [502, 530] on td "robert.j.hernandez.2x@gmail.com" at bounding box center [553, 532] width 306 height 47
copy td "hernandez"
click at [596, 503] on td "williamsbenjamin28@yahoo.com" at bounding box center [553, 485] width 306 height 47
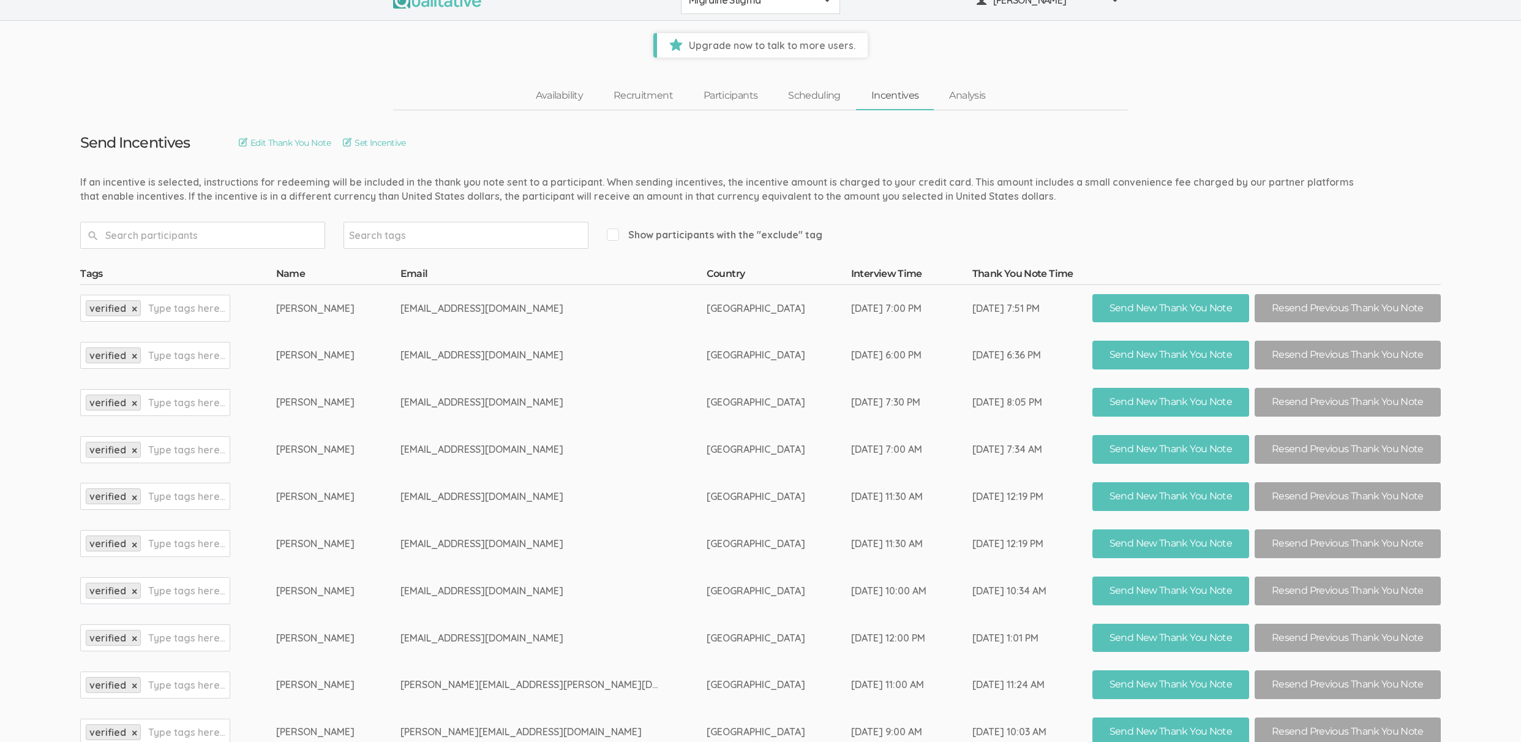
scroll to position [0, 0]
